Goal: Task Accomplishment & Management: Use online tool/utility

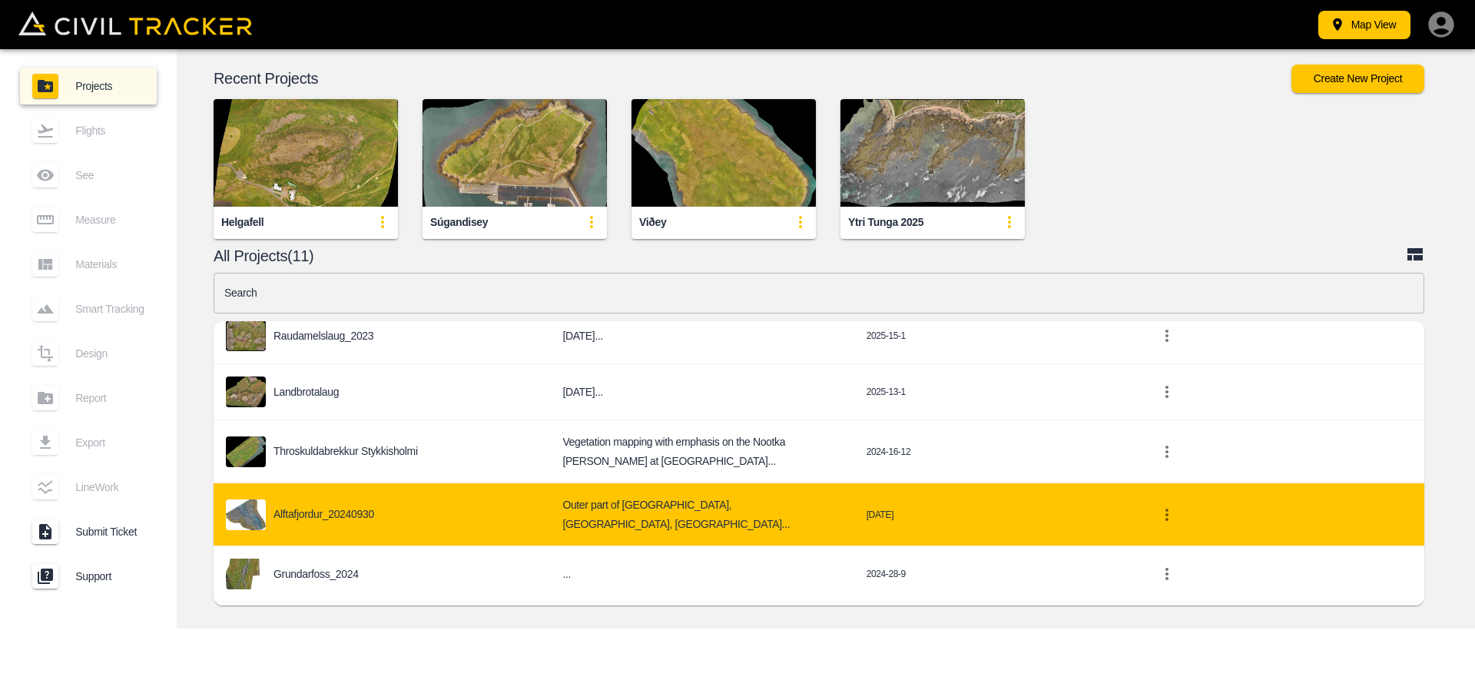
scroll to position [307, 0]
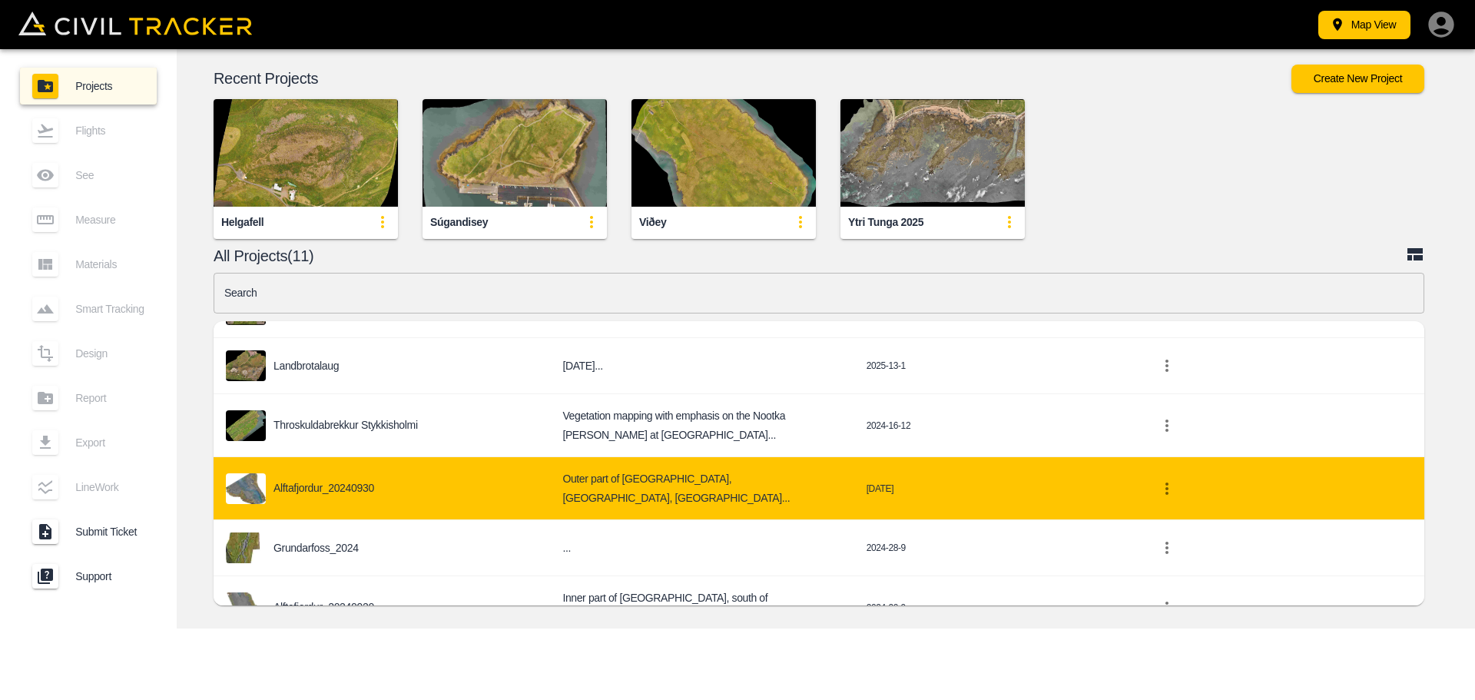
click at [332, 492] on div "Alftafjordur_20240930" at bounding box center [382, 488] width 312 height 31
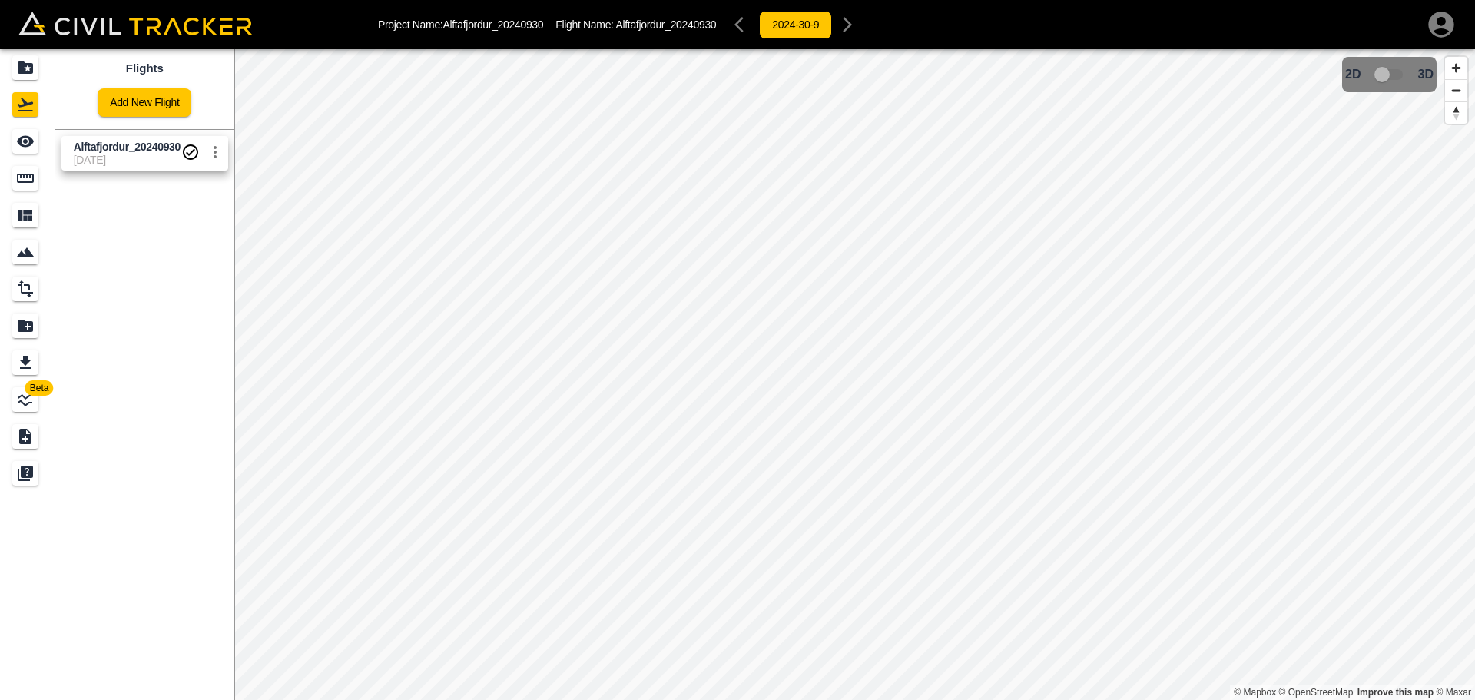
click at [216, 148] on icon "settings" at bounding box center [215, 152] width 3 height 12
click at [84, 159] on div at bounding box center [737, 350] width 1475 height 700
click at [28, 361] on icon "Export" at bounding box center [25, 362] width 11 height 13
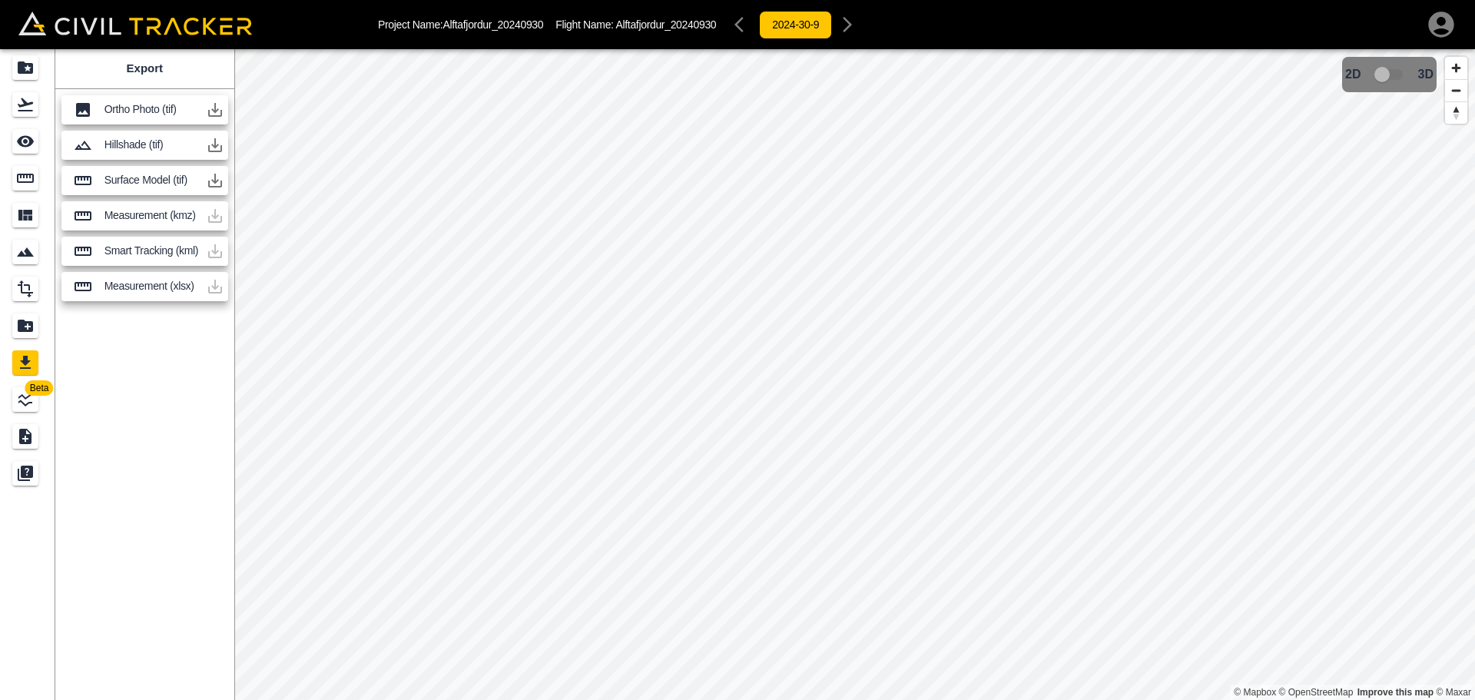
click at [214, 108] on icon "button" at bounding box center [215, 110] width 18 height 18
